Goal: Task Accomplishment & Management: Manage account settings

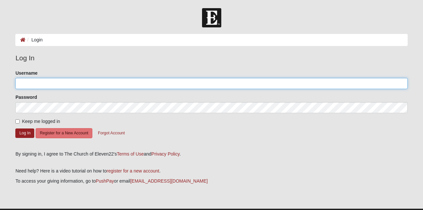
type input "6063566553"
drag, startPoint x: 44, startPoint y: 83, endPoint x: 14, endPoint y: 82, distance: 30.4
click at [14, 82] on div "Please correct the following: Username 6063566553 Password Keep me logged in Lo…" at bounding box center [210, 108] width 401 height 76
type input "AClayton_55"
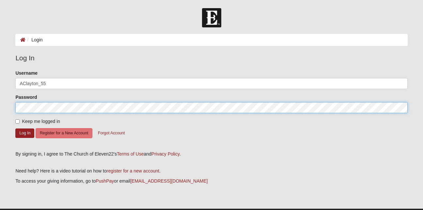
click at [0, 105] on html "Log In Login Login Error Log In Please correct the following: Username AClayton…" at bounding box center [211, 112] width 423 height 225
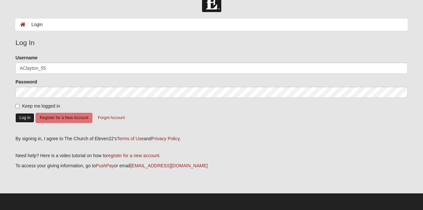
click at [27, 117] on button "Log In" at bounding box center [24, 117] width 19 height 9
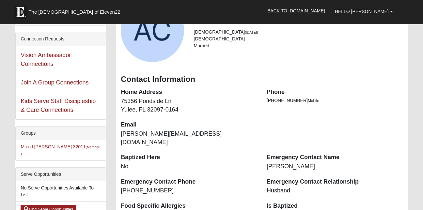
scroll to position [61, 0]
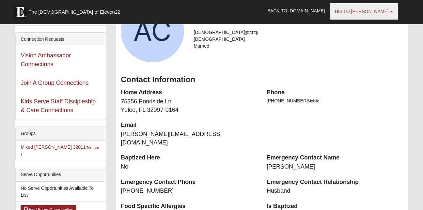
click at [381, 13] on span "Hello [PERSON_NAME]" at bounding box center [362, 11] width 54 height 5
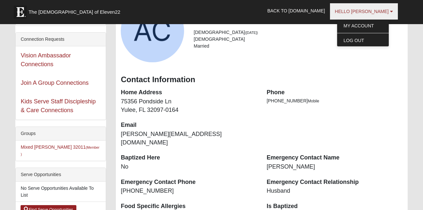
click at [381, 13] on span "Hello [PERSON_NAME]" at bounding box center [362, 11] width 54 height 5
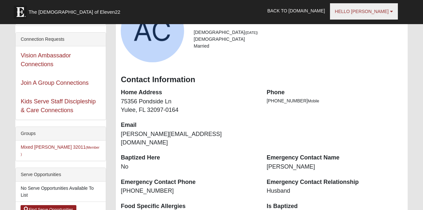
click at [381, 13] on span "Hello Ann" at bounding box center [362, 11] width 54 height 5
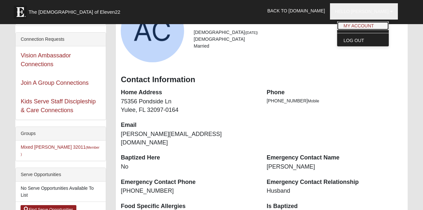
click at [376, 24] on link "My Account" at bounding box center [363, 26] width 52 height 8
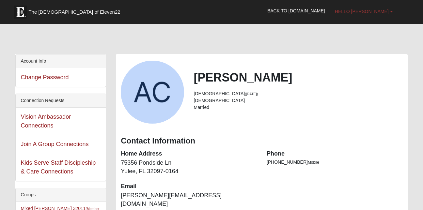
click at [384, 9] on span "Hello [PERSON_NAME]" at bounding box center [362, 11] width 54 height 5
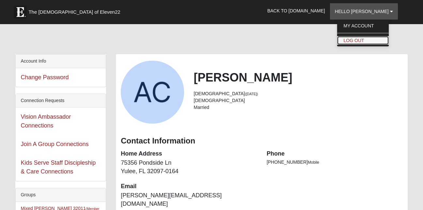
click at [378, 40] on link "Log Out" at bounding box center [363, 40] width 52 height 8
